Goal: Navigation & Orientation: Find specific page/section

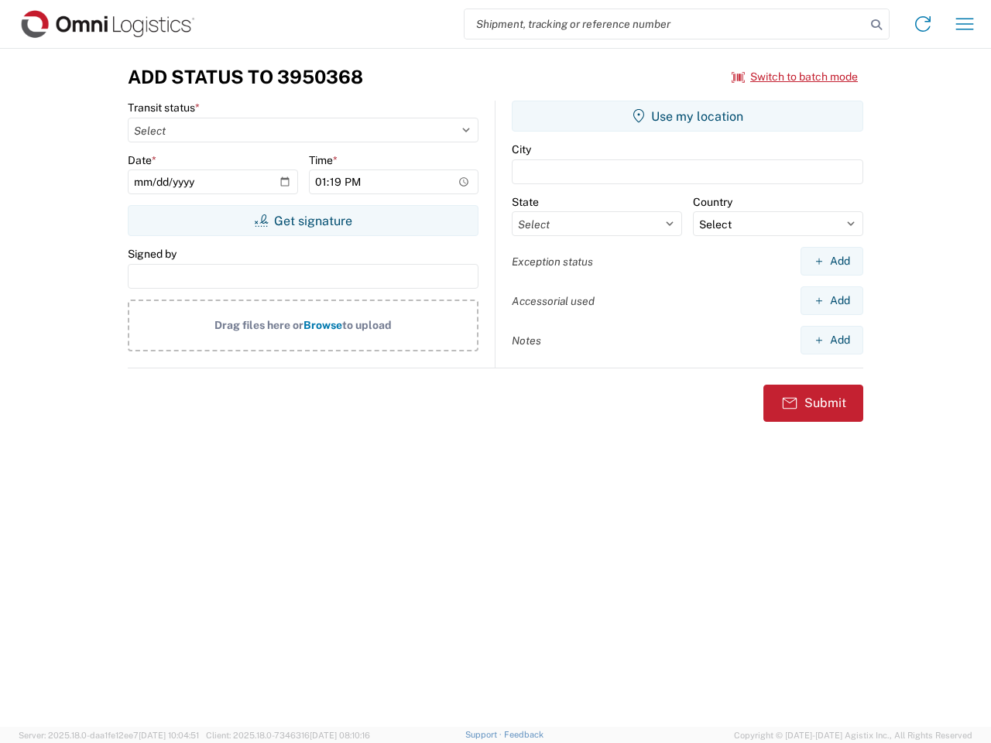
click at [665, 24] on input "search" at bounding box center [664, 23] width 401 height 29
click at [876, 25] on icon at bounding box center [876, 25] width 22 height 22
click at [922, 24] on icon at bounding box center [922, 24] width 25 height 25
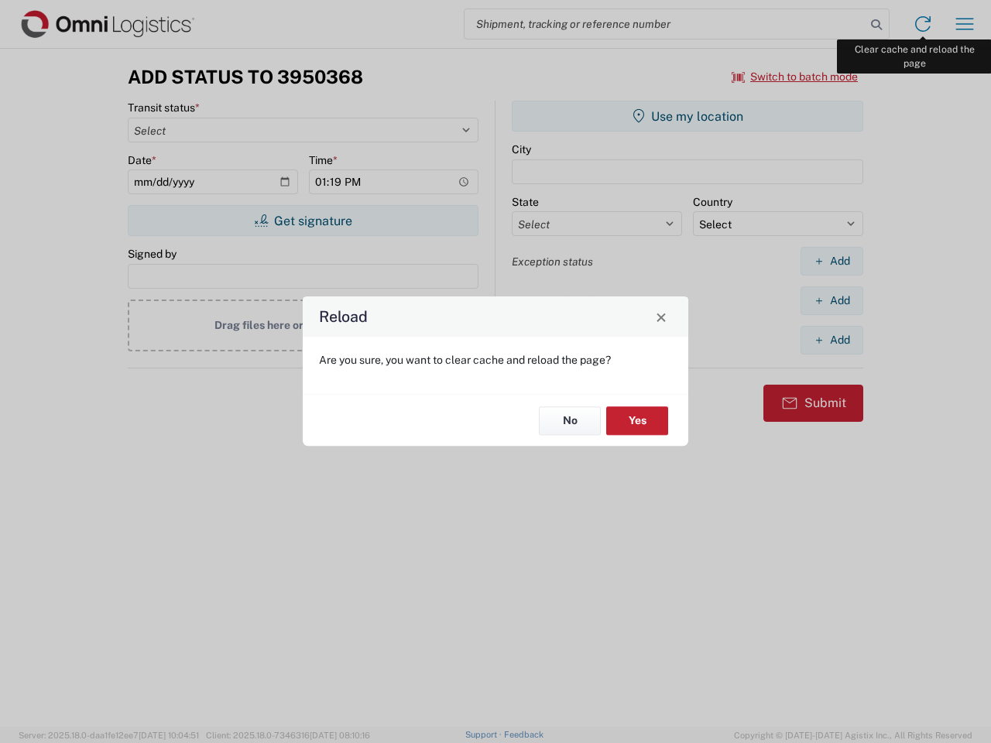
click at [964, 24] on div "Reload Are you sure, you want to clear cache and reload the page? No Yes" at bounding box center [495, 371] width 991 height 743
click at [795, 77] on div "Reload Are you sure, you want to clear cache and reload the page? No Yes" at bounding box center [495, 371] width 991 height 743
click at [303, 221] on div "Reload Are you sure, you want to clear cache and reload the page? No Yes" at bounding box center [495, 371] width 991 height 743
click at [687, 116] on div "Reload Are you sure, you want to clear cache and reload the page? No Yes" at bounding box center [495, 371] width 991 height 743
click at [831, 261] on div "Reload Are you sure, you want to clear cache and reload the page? No Yes" at bounding box center [495, 371] width 991 height 743
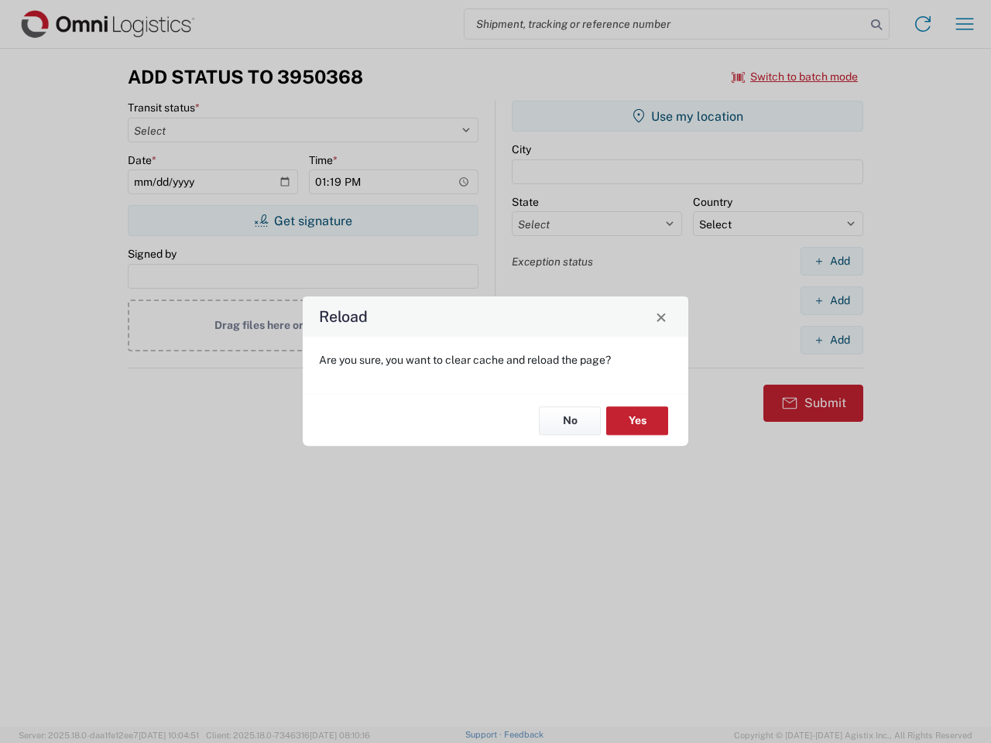
click at [831, 300] on div "Reload Are you sure, you want to clear cache and reload the page? No Yes" at bounding box center [495, 371] width 991 height 743
click at [831, 340] on div "Reload Are you sure, you want to clear cache and reload the page? No Yes" at bounding box center [495, 371] width 991 height 743
